Goal: Task Accomplishment & Management: Complete application form

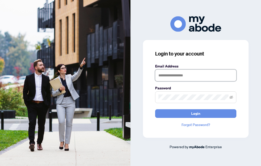
type input "**********"
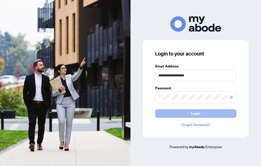
click at [197, 112] on span "Login" at bounding box center [196, 113] width 9 height 8
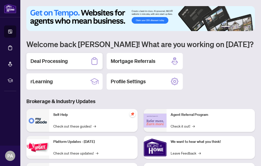
click at [49, 58] on h2 "Deal Processing" at bounding box center [49, 60] width 37 height 7
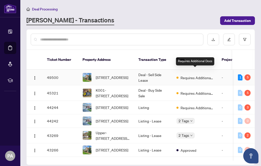
click at [204, 75] on span "Requires Additional Docs" at bounding box center [197, 78] width 33 height 6
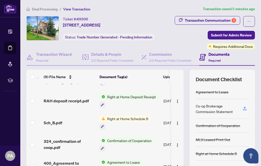
scroll to position [73, 0]
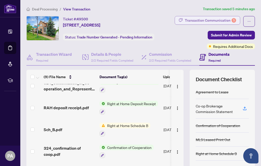
click at [224, 18] on div "Transaction Communication 5" at bounding box center [210, 20] width 51 height 8
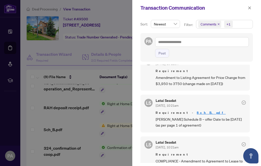
scroll to position [64, 0]
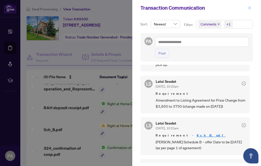
click at [248, 8] on button "button" at bounding box center [250, 8] width 7 height 6
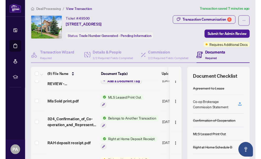
scroll to position [15, 0]
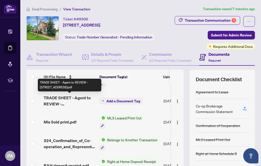
click at [79, 101] on span "TRADE SHEET - Agent to REVIEW - [STREET_ADDRESS]pdf" at bounding box center [70, 101] width 52 height 12
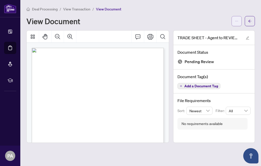
click at [236, 22] on icon "ellipsis" at bounding box center [237, 21] width 4 height 4
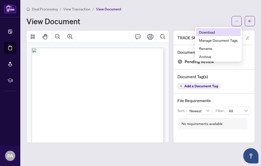
click at [214, 33] on span "Download" at bounding box center [218, 32] width 39 height 6
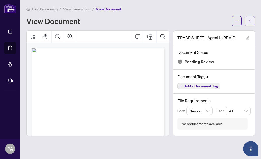
click at [251, 20] on icon "arrow-left" at bounding box center [250, 21] width 4 height 4
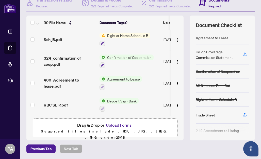
click at [121, 125] on button "Upload Forms" at bounding box center [119, 125] width 29 height 7
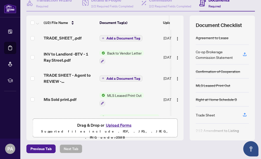
click at [122, 38] on span "Add a Document Tag" at bounding box center [124, 38] width 34 height 4
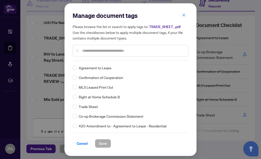
click at [95, 50] on input "text" at bounding box center [133, 51] width 102 height 6
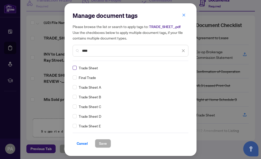
type input "****"
click at [75, 69] on span at bounding box center [75, 68] width 4 height 4
click at [105, 143] on span "Save" at bounding box center [103, 143] width 8 height 8
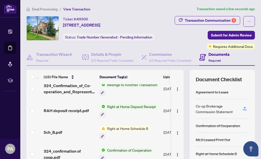
scroll to position [99, 0]
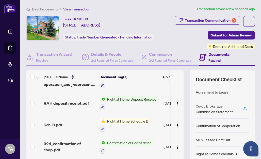
click at [108, 122] on span "Right at Home Schedule B" at bounding box center [127, 121] width 45 height 6
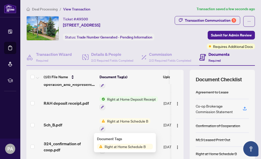
click at [114, 147] on span "Right at Home Schedule B" at bounding box center [125, 146] width 45 height 6
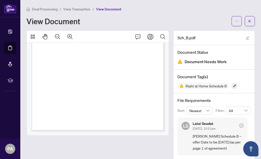
scroll to position [89, 0]
click at [238, 23] on span "button" at bounding box center [237, 21] width 4 height 8
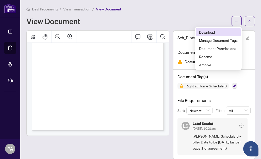
scroll to position [0, 0]
click at [212, 34] on span "Download" at bounding box center [218, 32] width 39 height 6
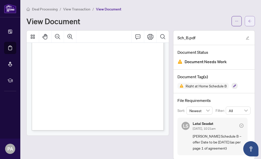
click at [251, 21] on icon "arrow-left" at bounding box center [250, 21] width 4 height 4
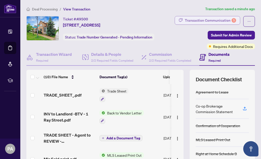
click at [198, 22] on div "Transaction Communication 5" at bounding box center [210, 20] width 51 height 8
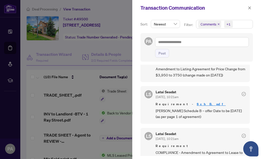
scroll to position [128, 0]
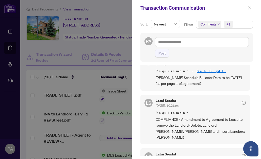
click at [124, 43] on div at bounding box center [130, 79] width 261 height 159
click at [250, 6] on span "button" at bounding box center [250, 8] width 4 height 8
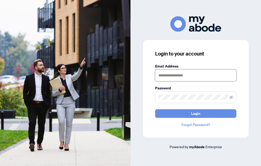
type input "**********"
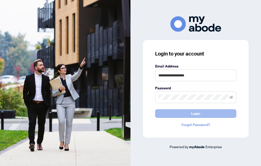
click at [193, 114] on span "Login" at bounding box center [196, 113] width 9 height 8
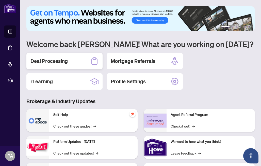
click at [59, 63] on h2 "Deal Processing" at bounding box center [49, 60] width 37 height 7
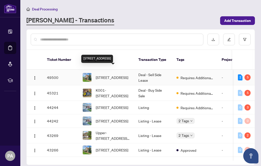
click at [120, 75] on span "[STREET_ADDRESS]" at bounding box center [112, 78] width 33 height 6
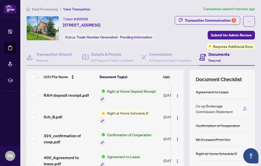
scroll to position [113, 0]
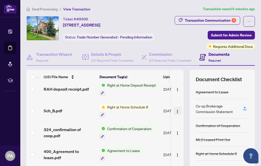
click at [176, 112] on img "button" at bounding box center [178, 111] width 4 height 4
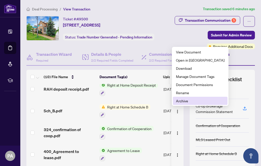
click at [181, 100] on span "Archive" at bounding box center [200, 101] width 49 height 6
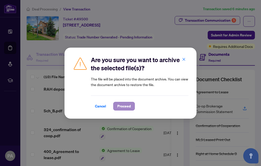
click at [123, 106] on span "Proceed" at bounding box center [123, 106] width 13 height 8
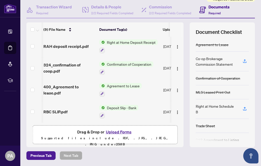
scroll to position [47, 0]
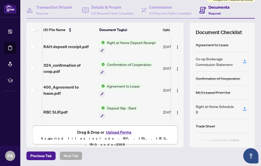
click at [115, 131] on button "Upload Forms" at bounding box center [119, 132] width 29 height 7
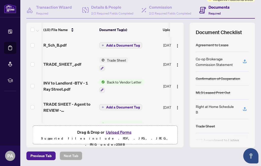
scroll to position [0, 0]
click at [123, 45] on span "Add a Document Tag" at bounding box center [123, 45] width 34 height 4
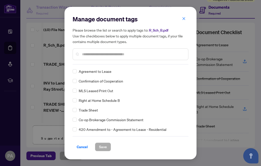
click at [100, 62] on div "Manage document tags Please browse the list or search to apply tags to: R_Sch_B…" at bounding box center [131, 39] width 116 height 49
click at [87, 52] on input "text" at bounding box center [133, 54] width 102 height 6
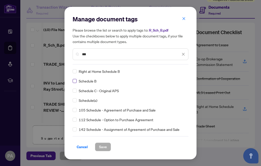
type input "***"
click at [106, 148] on span "Save" at bounding box center [103, 147] width 8 height 8
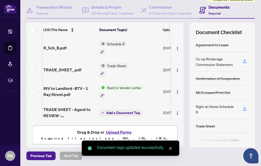
click at [172, 149] on icon "close" at bounding box center [171, 148] width 4 height 4
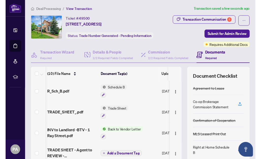
scroll to position [0, 0]
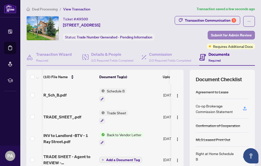
click at [219, 35] on span "Submit for Admin Review" at bounding box center [231, 35] width 41 height 8
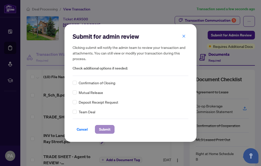
click at [106, 129] on span "Submit" at bounding box center [104, 129] width 11 height 8
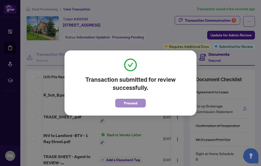
click at [135, 106] on span "Proceed" at bounding box center [130, 103] width 13 height 8
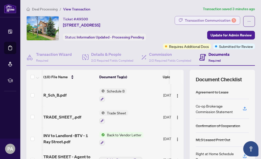
click at [222, 20] on div "Transaction Communication 5" at bounding box center [210, 20] width 51 height 8
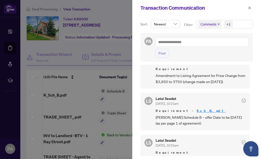
scroll to position [87, 0]
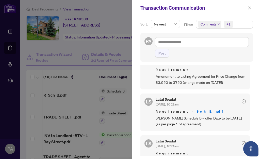
click at [122, 49] on div at bounding box center [130, 79] width 261 height 159
